Goal: Find specific page/section: Find specific page/section

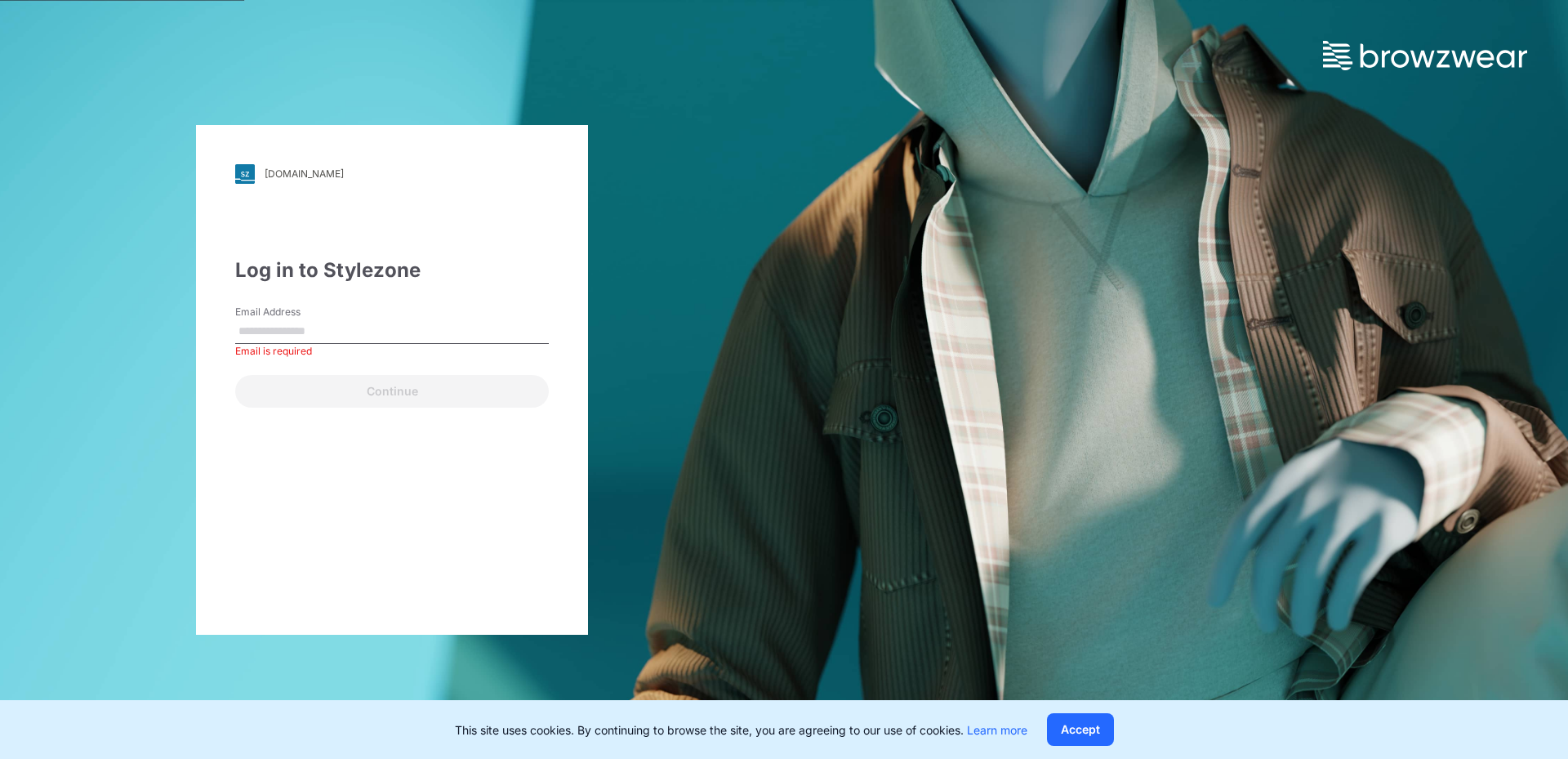
click at [326, 331] on input "Email Address" at bounding box center [392, 332] width 314 height 24
type input "**********"
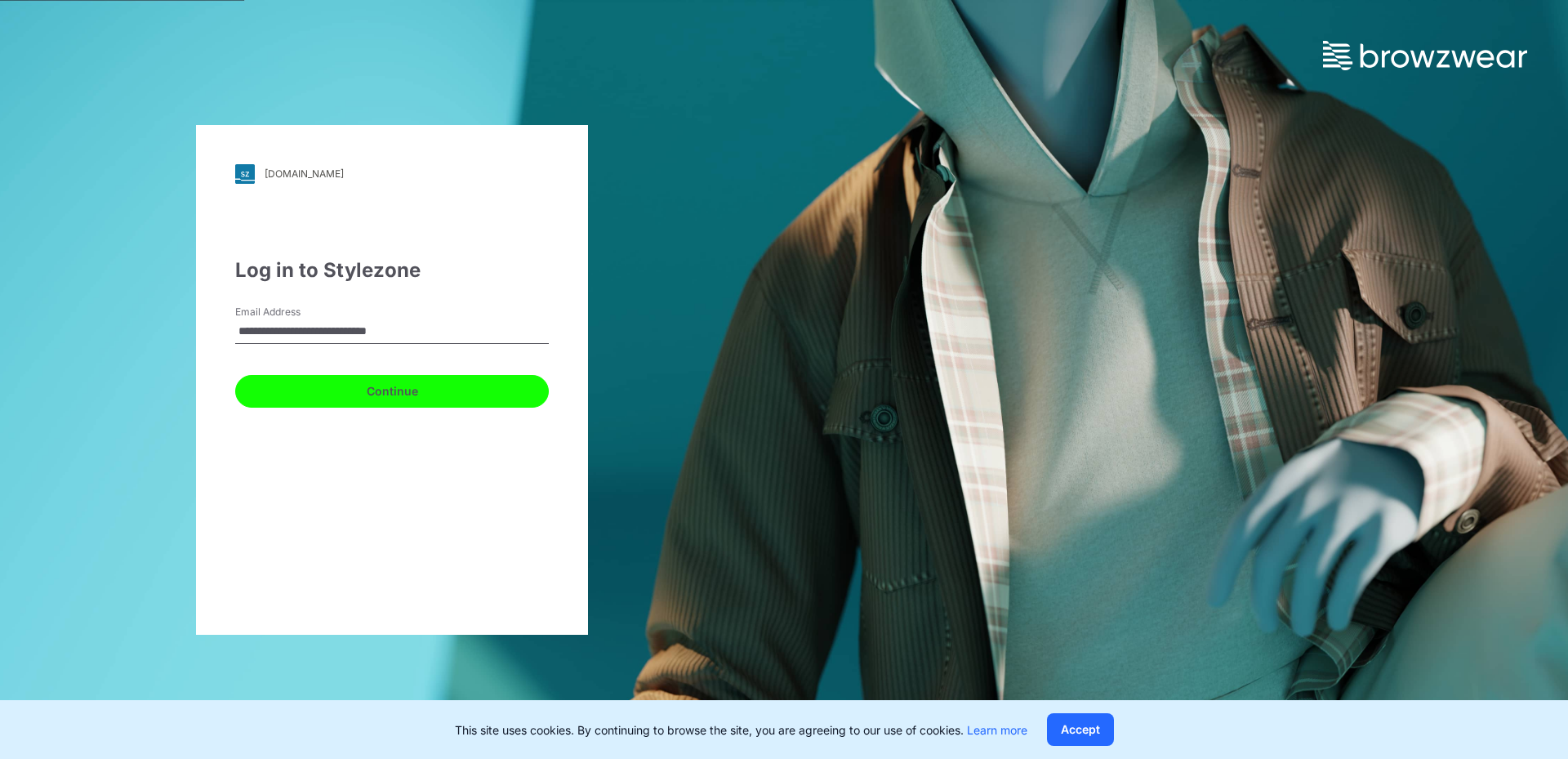
click at [374, 392] on button "Continue" at bounding box center [392, 391] width 314 height 33
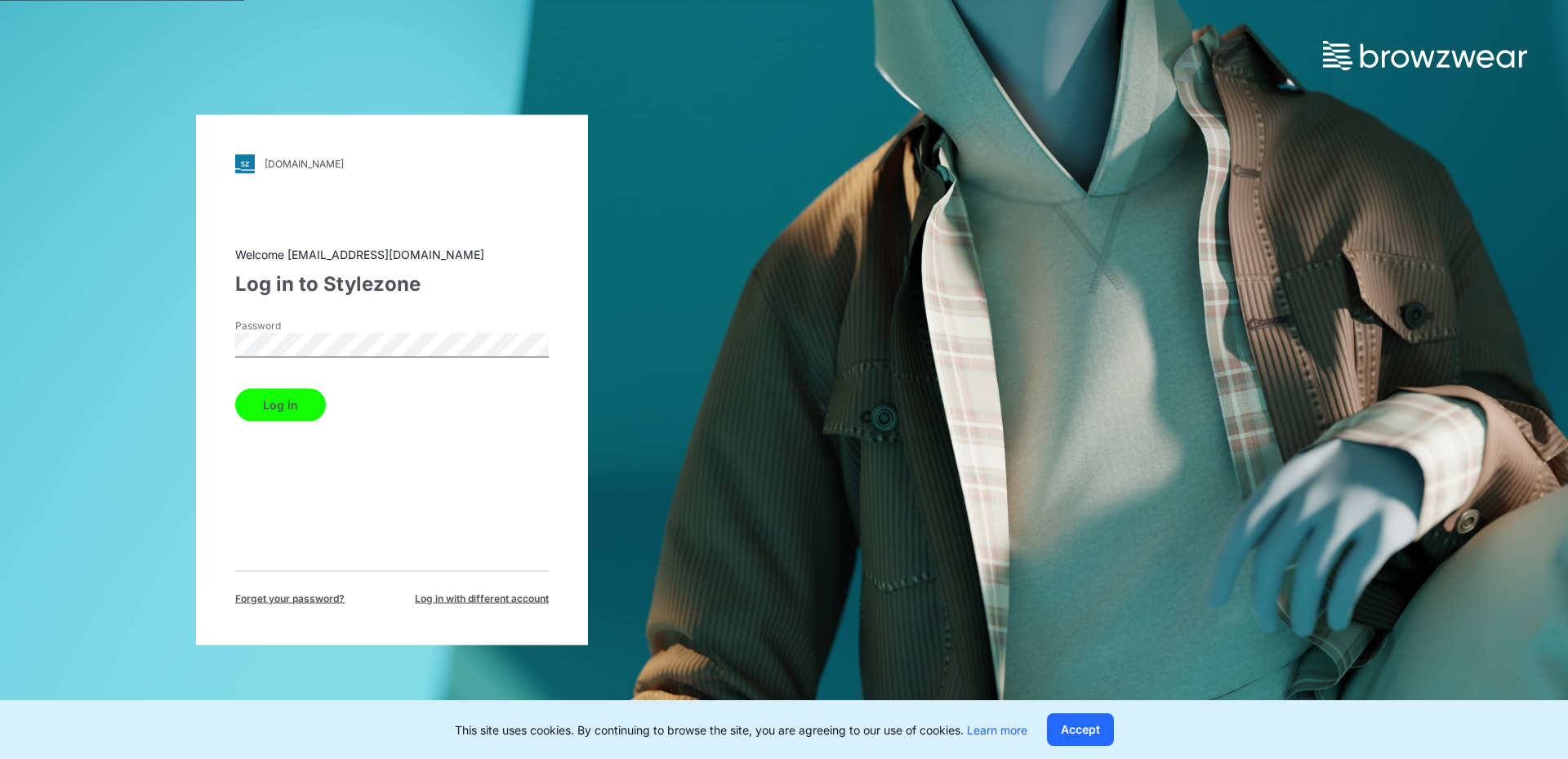
click at [235, 388] on button "Log in" at bounding box center [280, 404] width 91 height 33
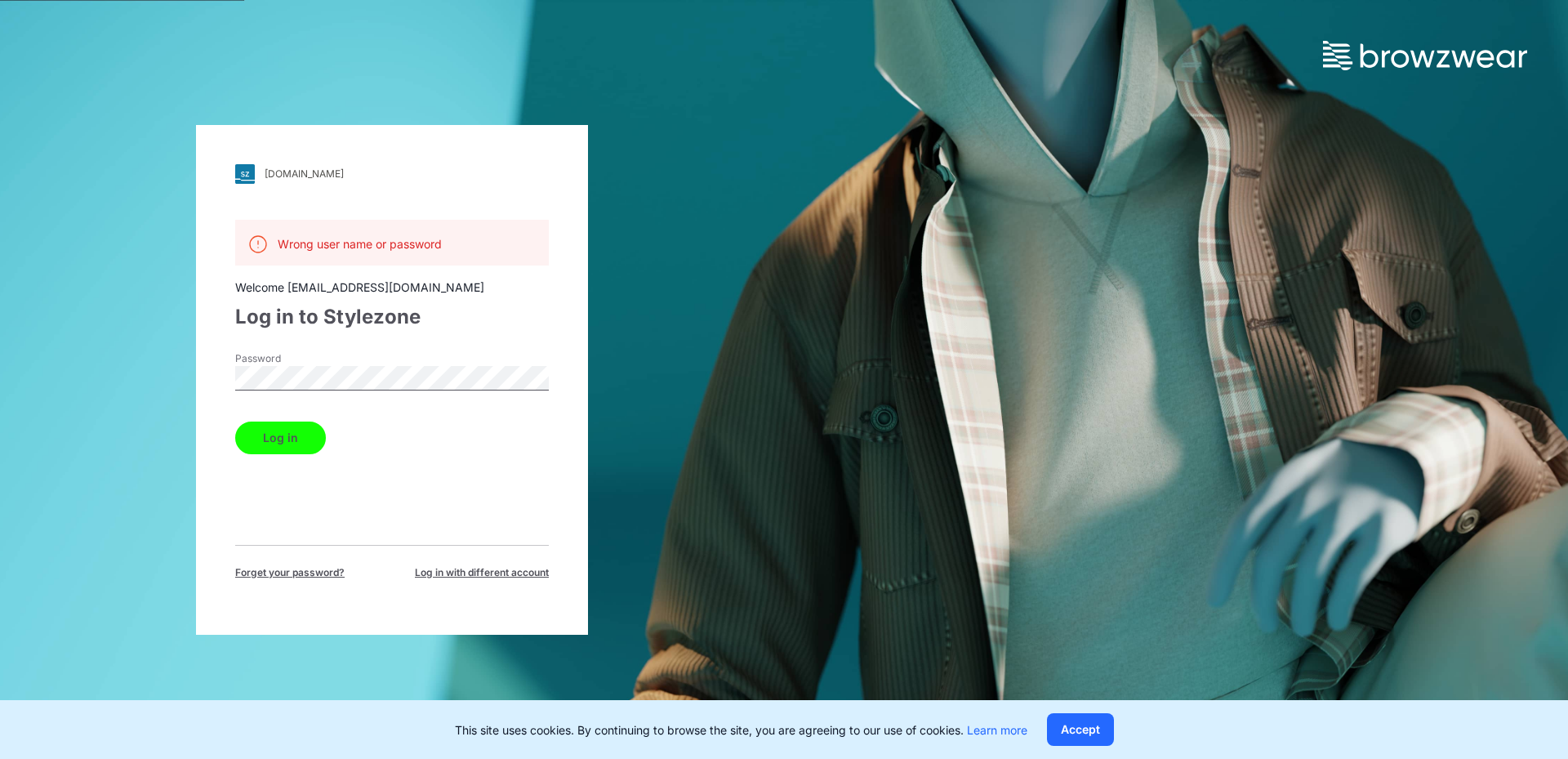
click at [222, 385] on div "[DOMAIN_NAME] Loading... Wrong user name or password Welcome [EMAIL_ADDRESS][DO…" at bounding box center [392, 380] width 392 height 510
click at [235, 422] on button "Log in" at bounding box center [280, 438] width 91 height 33
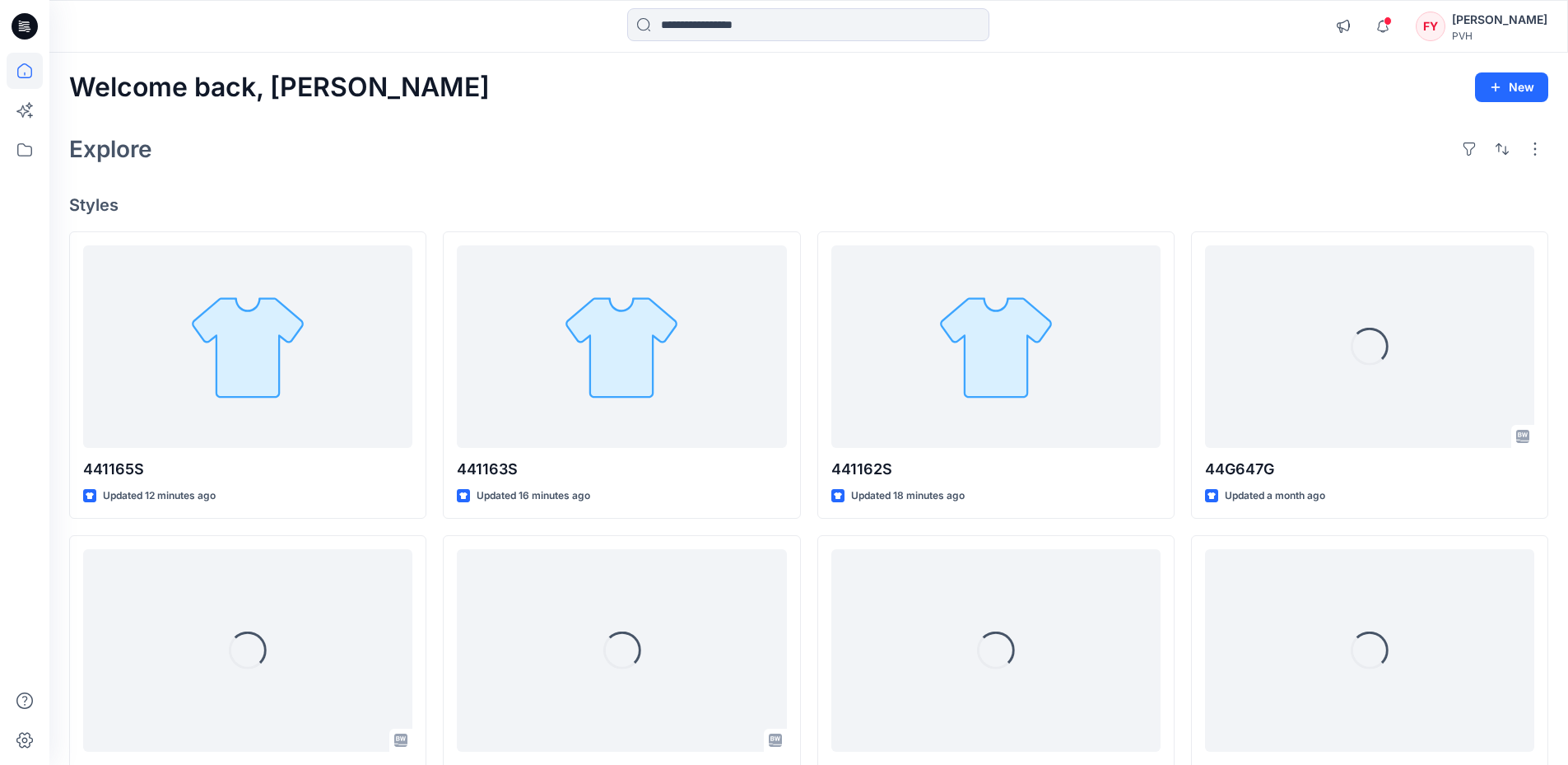
click at [523, 175] on div "Welcome back, [PERSON_NAME] New Explore Styles 441165S Updated 12 minutes ago L…" at bounding box center [808, 630] width 1519 height 1153
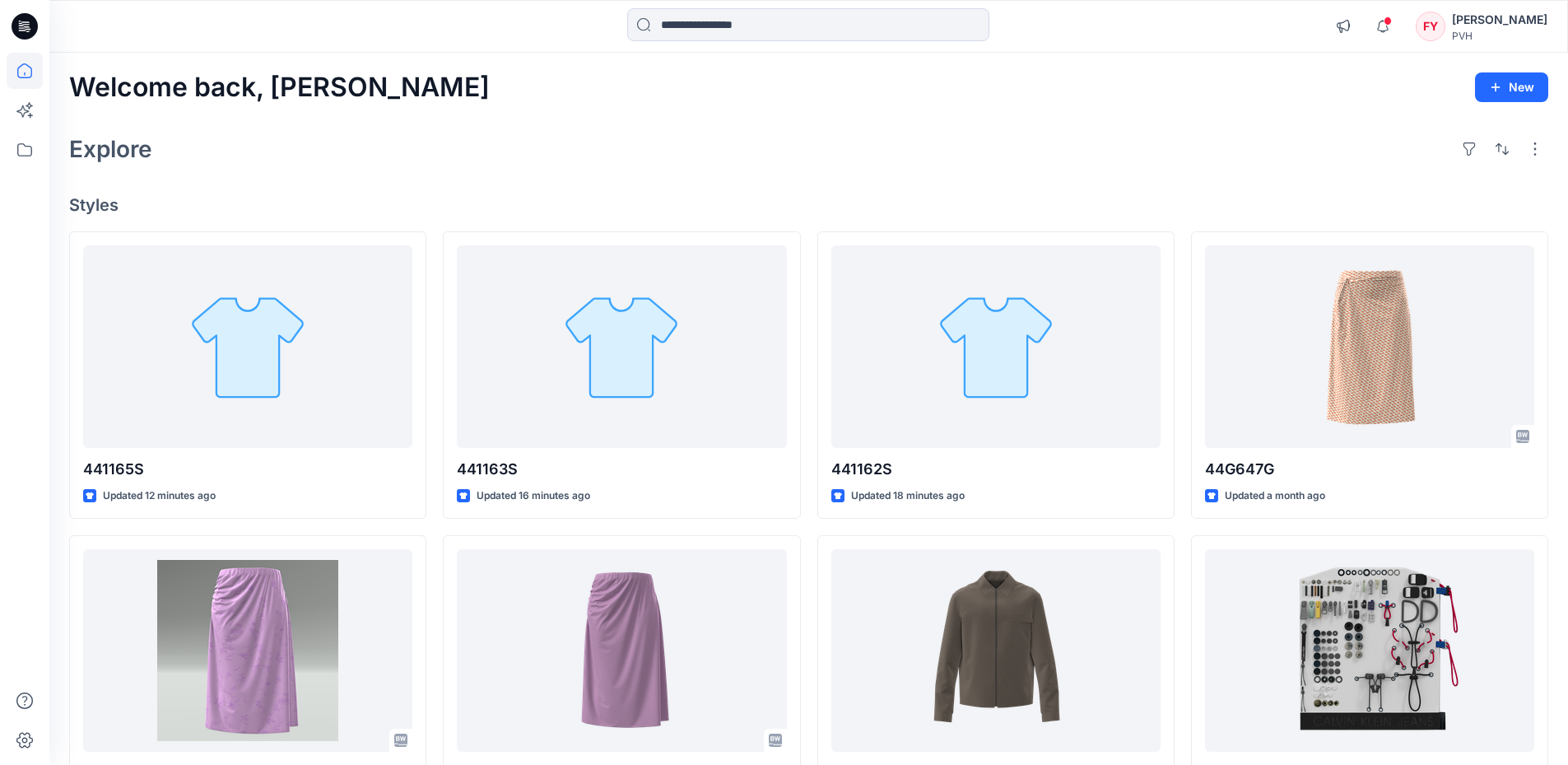
click at [482, 138] on div "Explore" at bounding box center [808, 150] width 1479 height 40
click at [478, 157] on div "Explore" at bounding box center [808, 150] width 1479 height 40
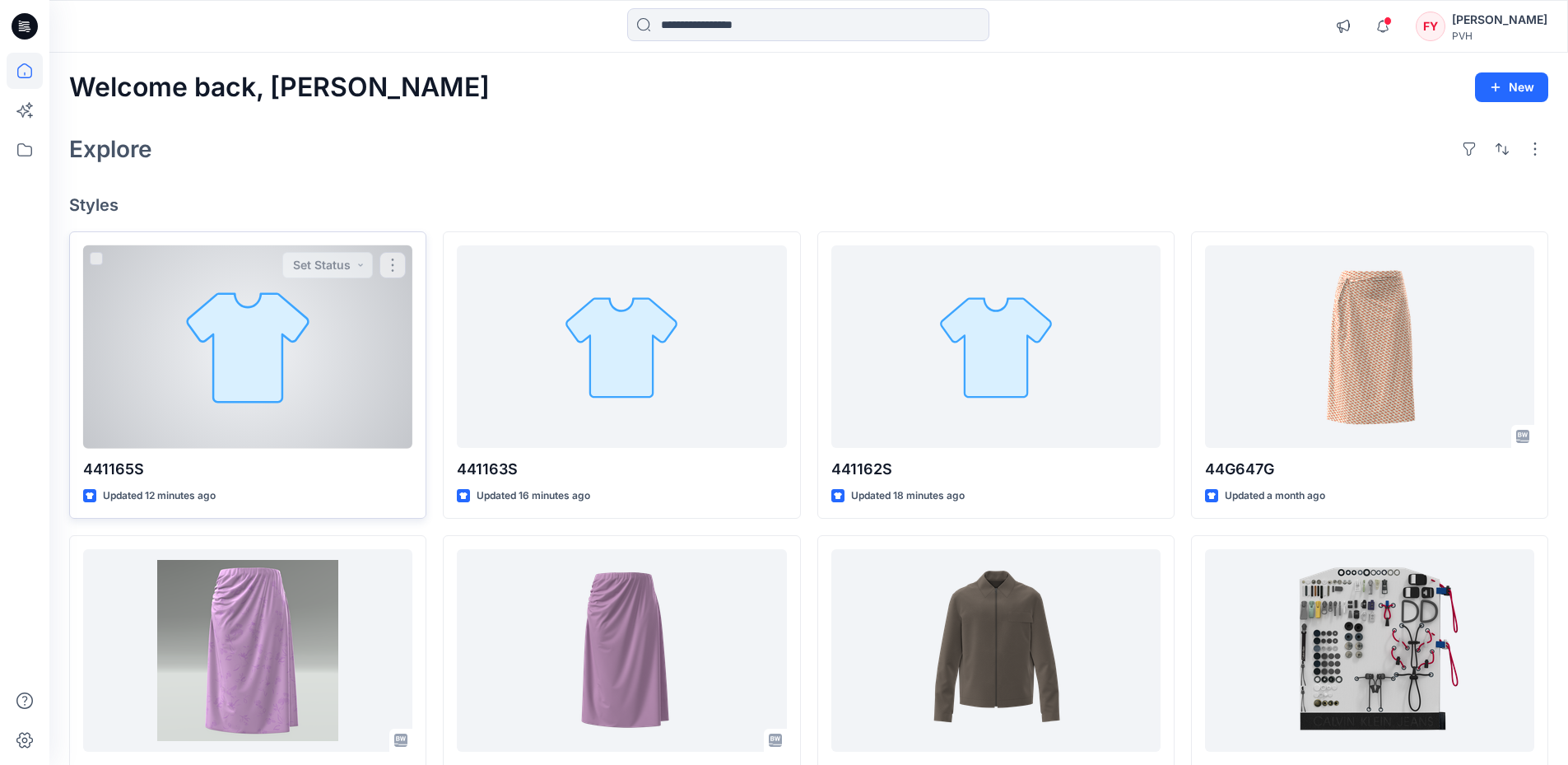
click at [274, 358] on div at bounding box center [248, 347] width 329 height 204
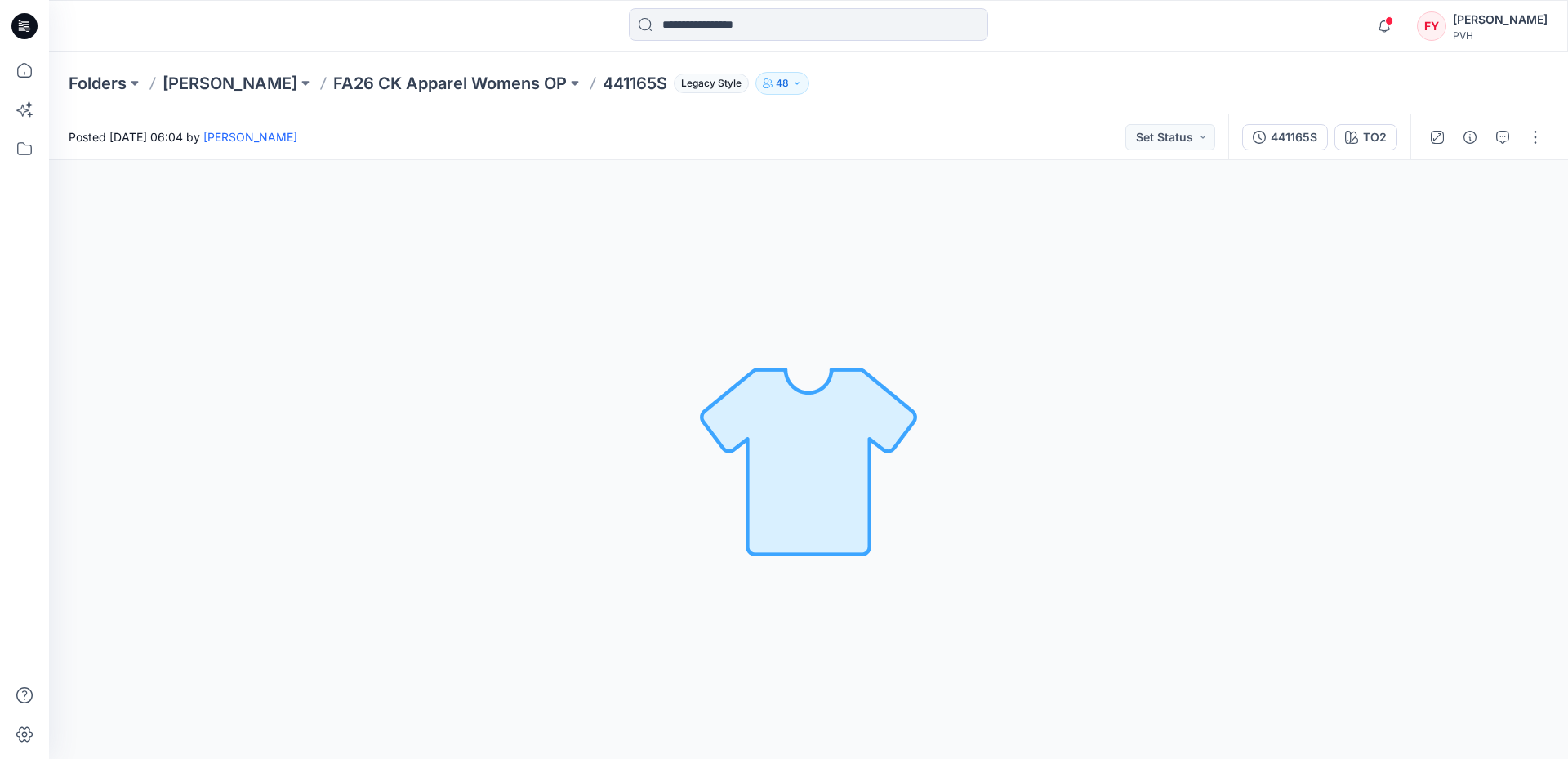
click at [987, 91] on div "Folders [PERSON_NAME] FA26 CK Apparel Womens OP 441165S Legacy Style 48" at bounding box center [745, 84] width 1352 height 23
click at [436, 177] on div "TO2 Loading... Material Properties Loading..." at bounding box center [808, 458] width 1519 height 598
click at [443, 75] on p "FA26 CK Apparel Womens OP" at bounding box center [450, 84] width 234 height 23
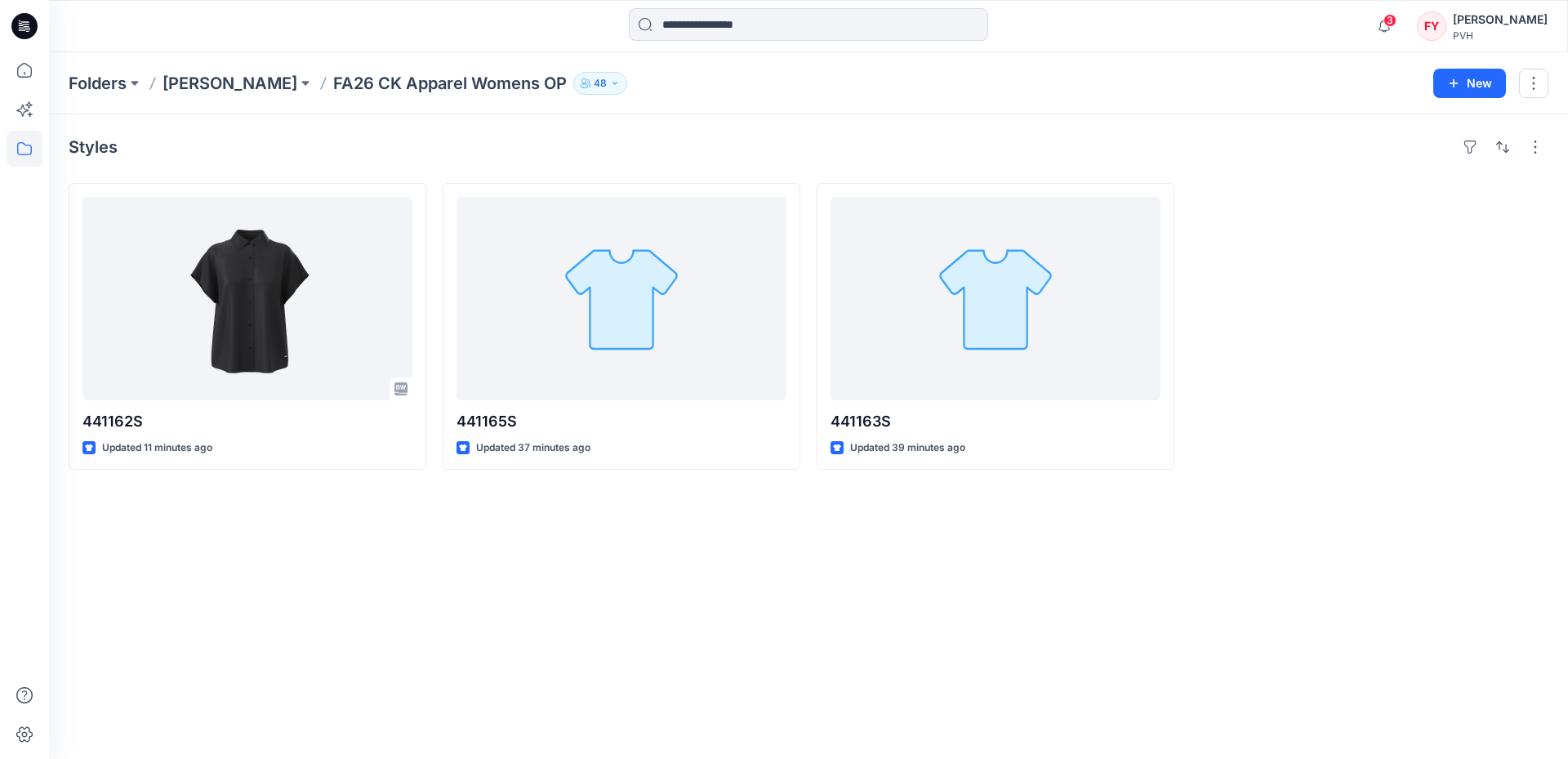
click at [592, 643] on div "Styles 441162S Updated 11 minutes ago 441165S Updated 37 minutes ago 441163S Up…" at bounding box center [808, 437] width 1519 height 644
click at [774, 607] on div "Styles 441162S Updated 11 minutes ago 441165S Updated 37 minutes ago 441163S Up…" at bounding box center [808, 437] width 1519 height 644
click at [600, 611] on div "Styles 441162S Updated 11 minutes ago 441165S Updated 37 minutes ago 441163S Up…" at bounding box center [808, 437] width 1519 height 644
click at [1084, 684] on div "Styles 441162S Updated 11 minutes ago 441165S Updated 37 minutes ago 441163S Up…" at bounding box center [808, 437] width 1519 height 644
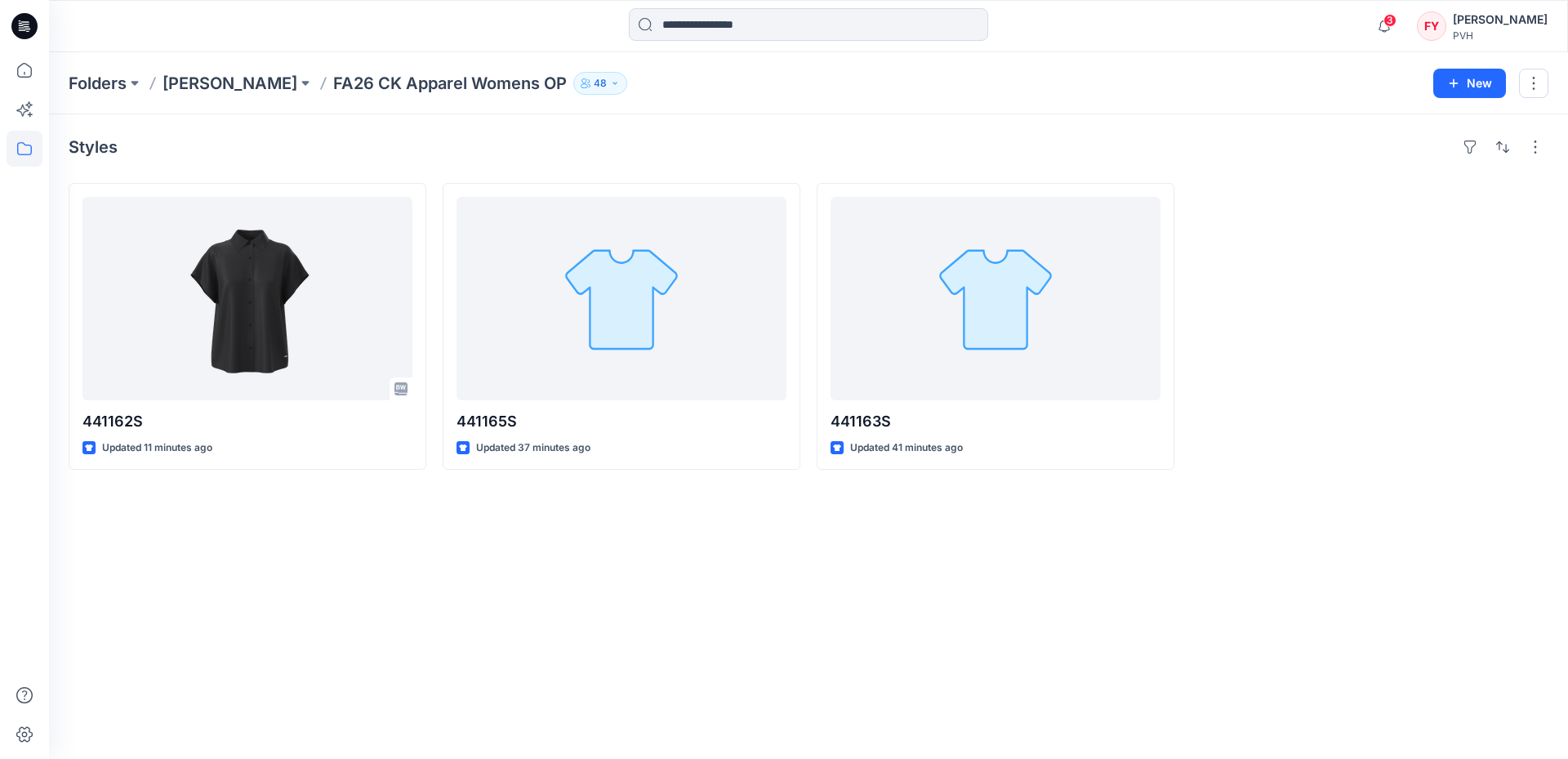
click at [780, 591] on div "Styles 441162S Updated 11 minutes ago 441165S Updated 37 minutes ago 441163S Up…" at bounding box center [808, 437] width 1519 height 644
click at [815, 661] on div "Styles 441162S Updated 11 minutes ago 441165S Updated 37 minutes ago 441163S Up…" at bounding box center [808, 437] width 1519 height 644
click at [365, 178] on div "Styles 441162S Updated 11 minutes ago 441165S Updated 37 minutes ago 441163S Up…" at bounding box center [808, 437] width 1519 height 644
click at [373, 139] on div "Styles" at bounding box center [808, 147] width 1480 height 26
click at [609, 570] on div "Styles 441162S Updated 11 minutes ago 441165S Updated 37 minutes ago 441163S Up…" at bounding box center [808, 437] width 1519 height 644
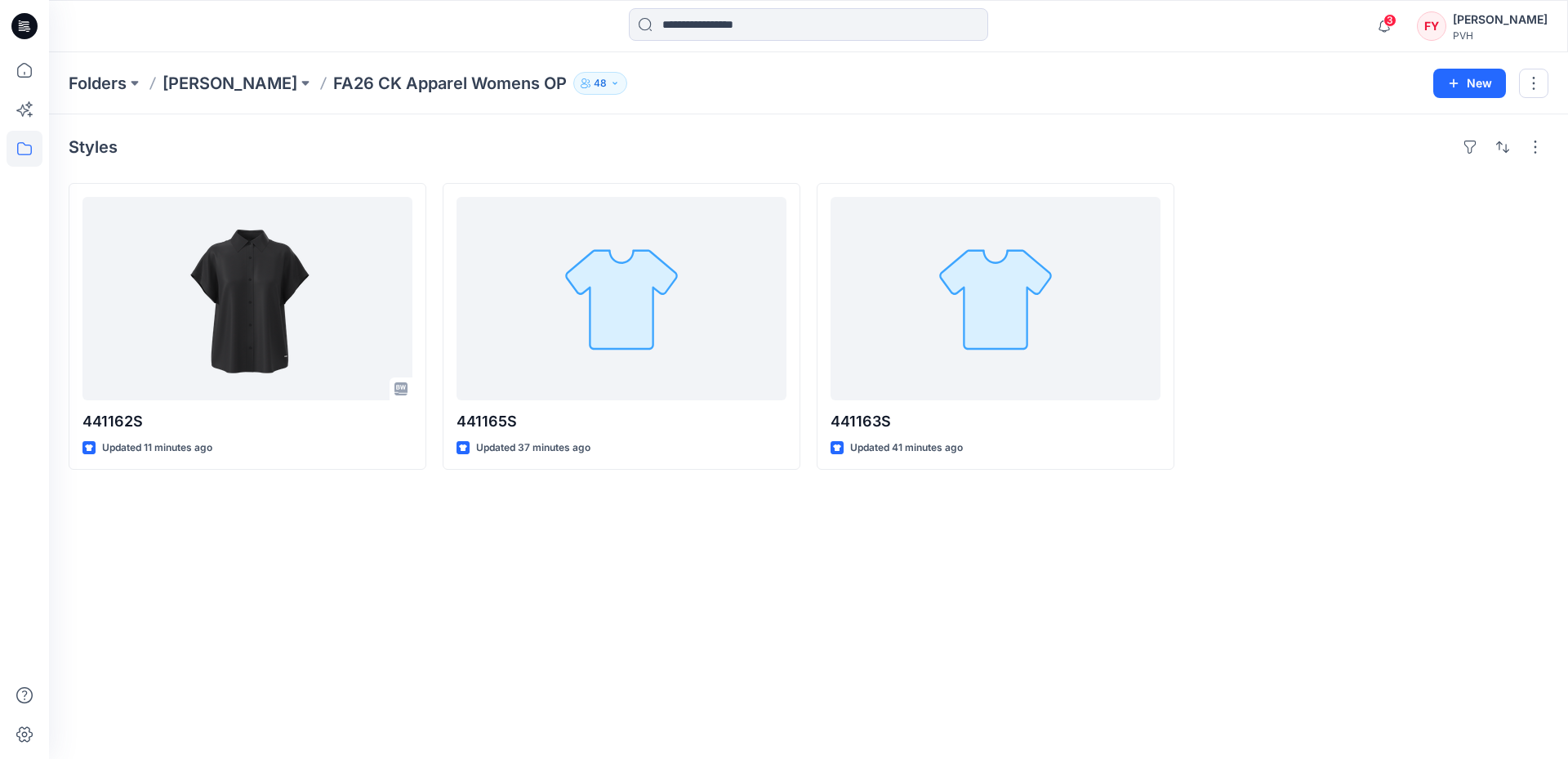
drag, startPoint x: 536, startPoint y: 570, endPoint x: 650, endPoint y: 733, distance: 198.9
click at [539, 575] on div "Styles 441162S Updated 11 minutes ago 441165S Updated 37 minutes ago 441163S Up…" at bounding box center [808, 437] width 1519 height 644
click at [500, 600] on div "Styles 441162S Updated 11 minutes ago 441165S Updated 37 minutes ago 441163S Up…" at bounding box center [808, 437] width 1519 height 644
click at [572, 562] on div "Styles 441162S Updated 11 minutes ago 441165S Updated 37 minutes ago 441163S Up…" at bounding box center [808, 437] width 1519 height 644
click at [1361, 356] on div at bounding box center [1369, 326] width 358 height 287
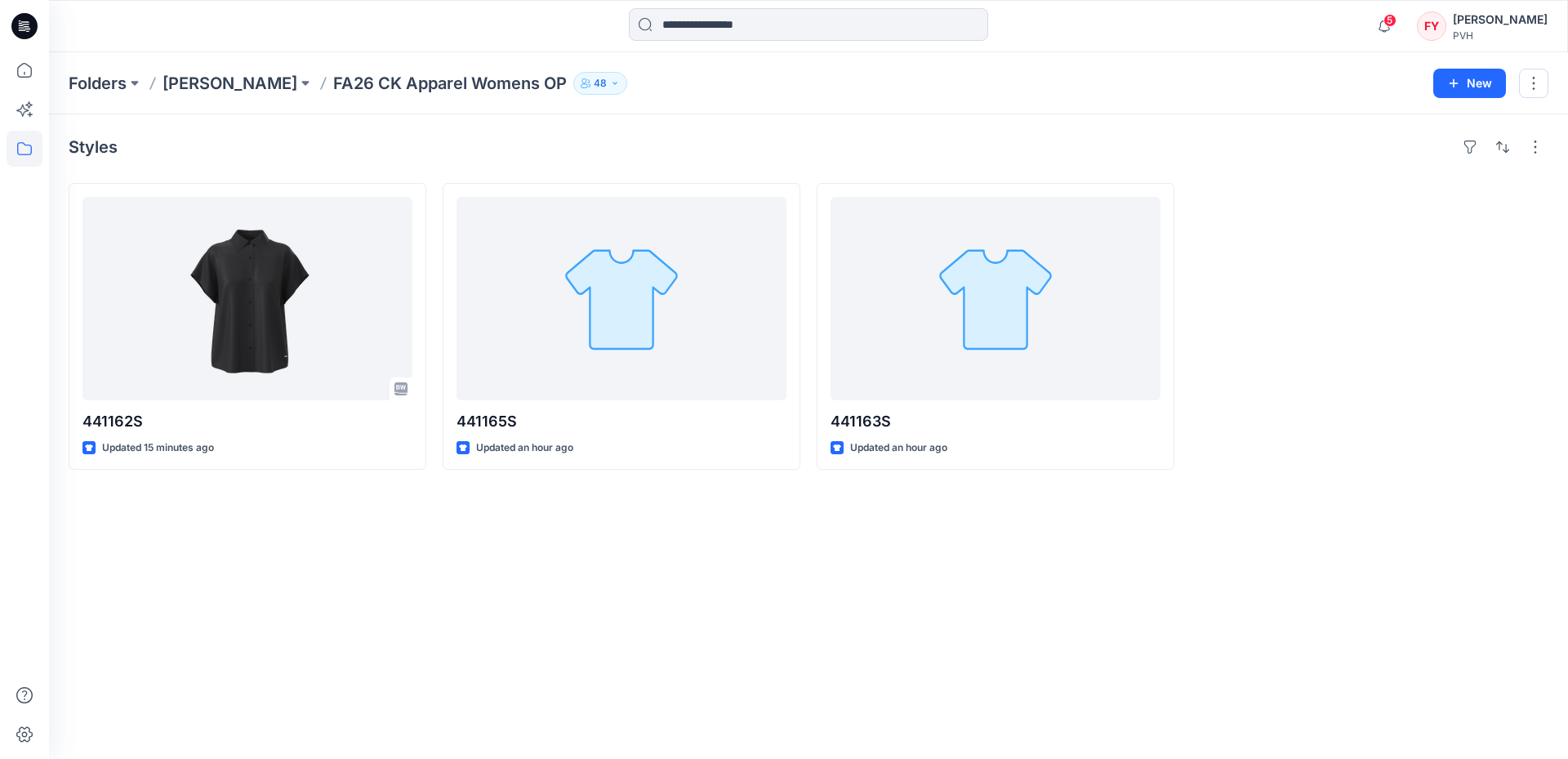
click at [462, 602] on div "Styles 441162S Updated 15 minutes ago 441165S Updated an hour ago 441163S Updat…" at bounding box center [808, 437] width 1519 height 644
drag, startPoint x: 498, startPoint y: 598, endPoint x: 966, endPoint y: 536, distance: 472.1
click at [499, 598] on div "Styles 441162S Updated 15 minutes ago 441165S Updated an hour ago 441163S Updat…" at bounding box center [808, 437] width 1519 height 644
drag, startPoint x: 990, startPoint y: 529, endPoint x: 1066, endPoint y: 245, distance: 294.0
click at [564, 145] on div "Styles" at bounding box center [808, 147] width 1480 height 26
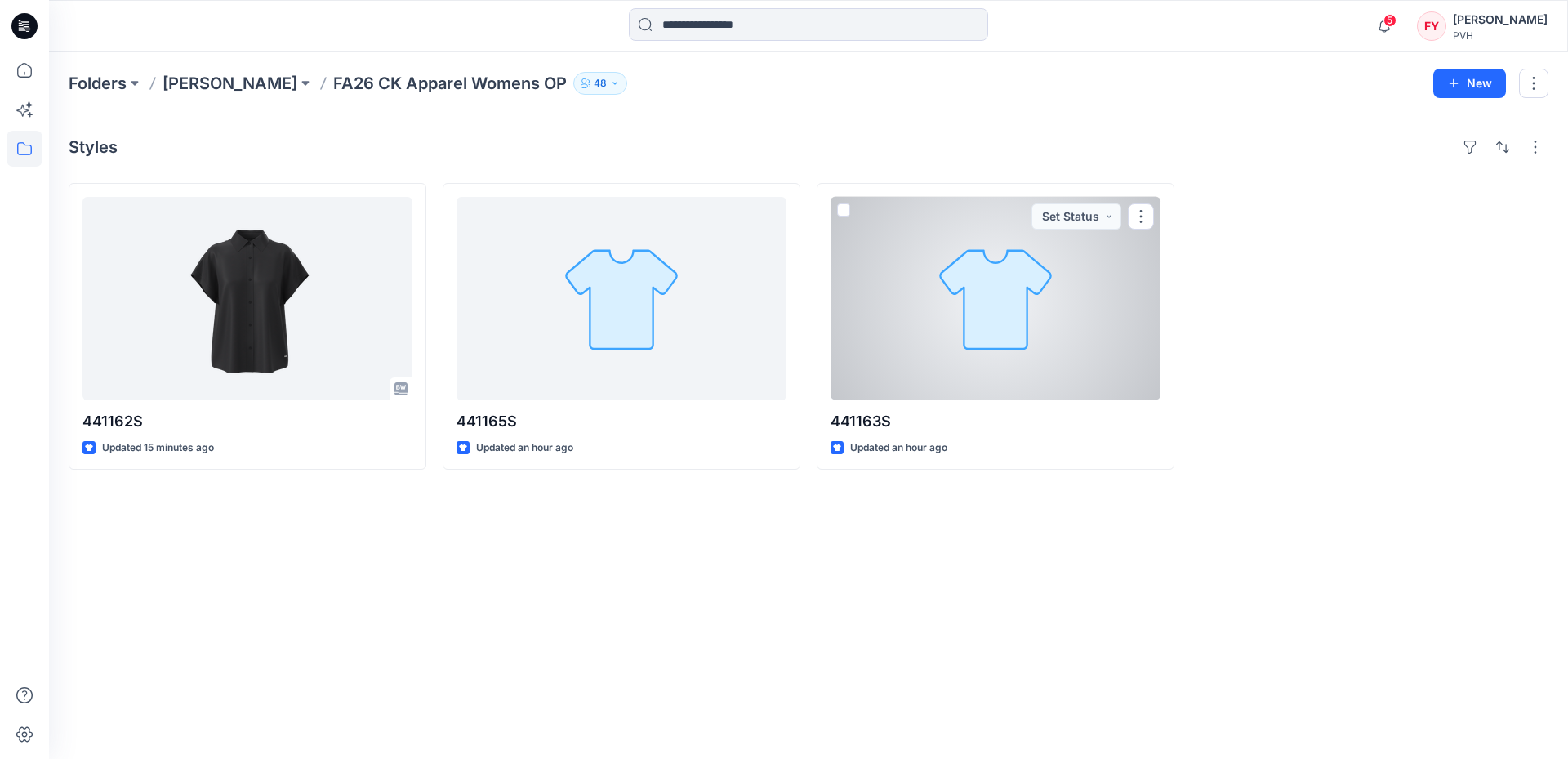
drag, startPoint x: 1082, startPoint y: 194, endPoint x: 1102, endPoint y: 151, distance: 47.4
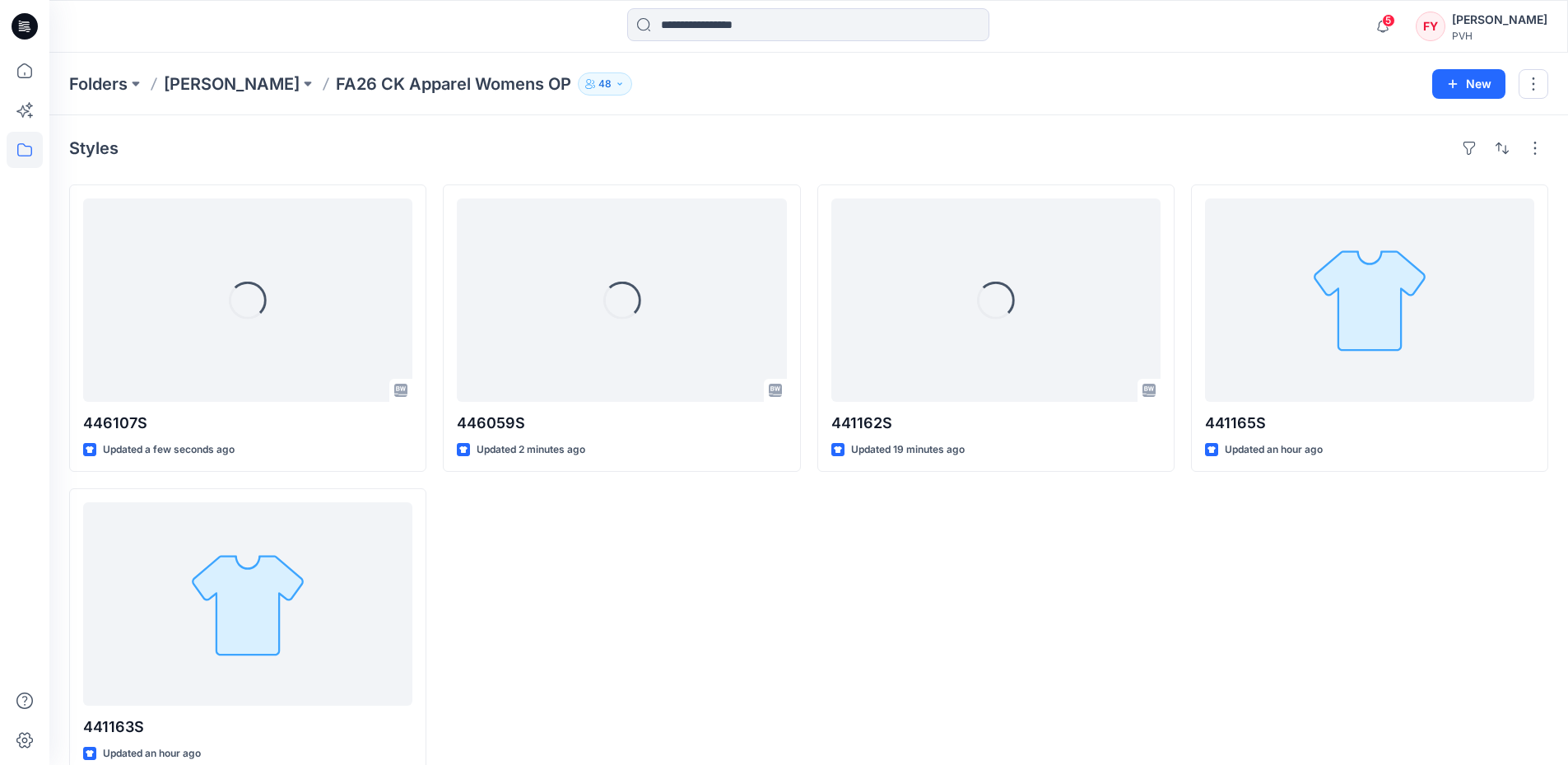
click at [667, 577] on div "Loading... 446059S Updated 2 minutes ago" at bounding box center [621, 480] width 357 height 591
